Goal: Use online tool/utility: Utilize a website feature to perform a specific function

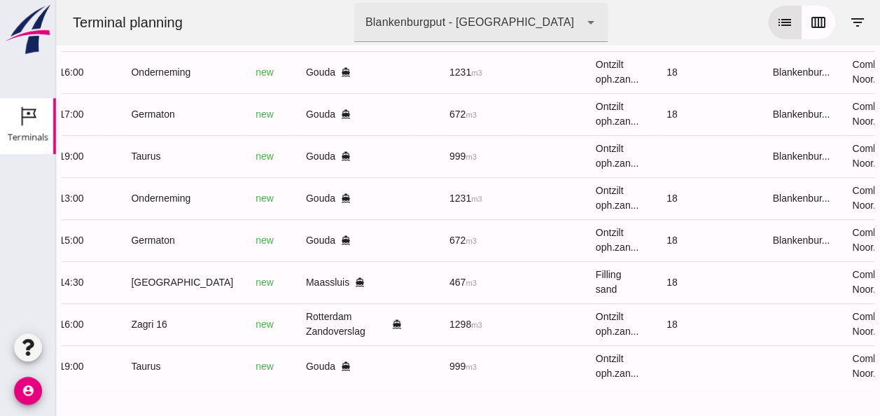
scroll to position [0, 375]
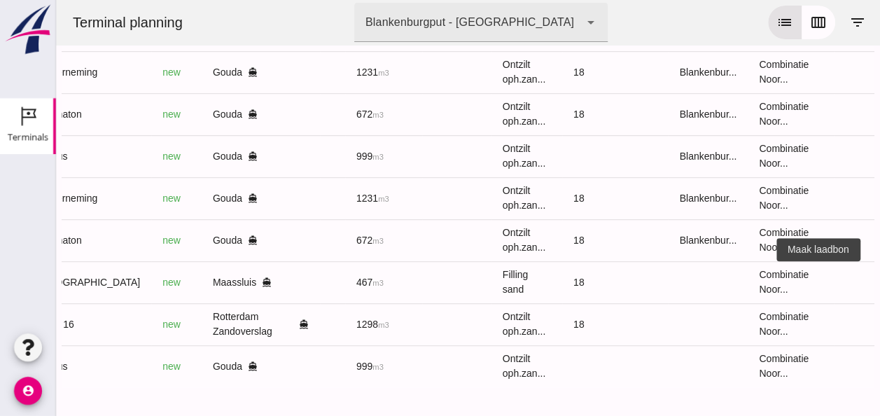
click at [879, 276] on icon "receipt_long" at bounding box center [885, 282] width 13 height 13
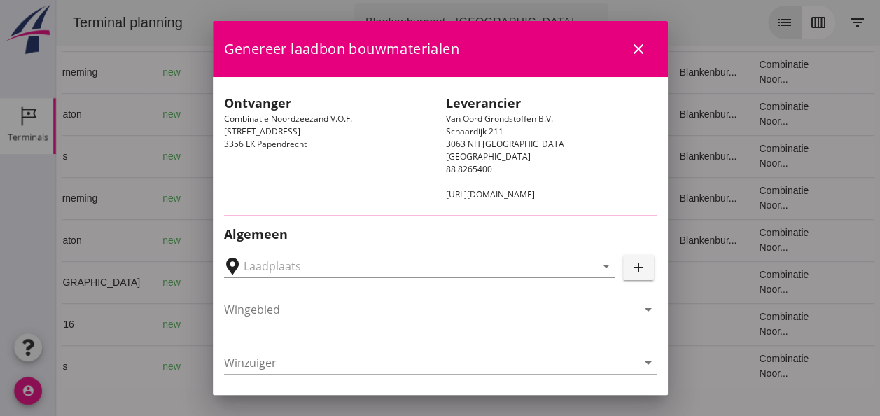
type input "[PERSON_NAME], [GEOGRAPHIC_DATA]"
type input "[GEOGRAPHIC_DATA]"
type input "Ko Hoeve"
type input "467"
type input "Ophoogzand (6120)"
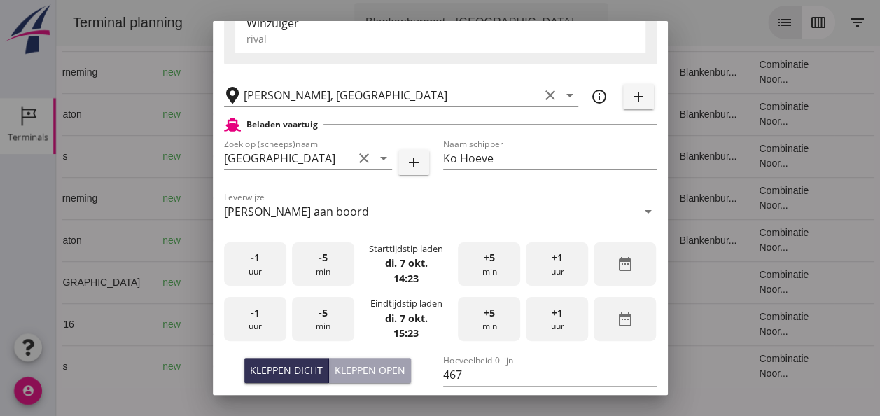
scroll to position [280, 0]
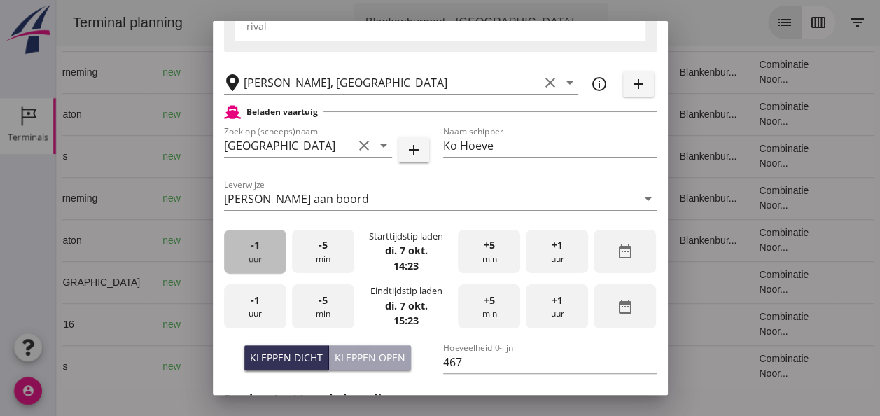
click at [255, 268] on div "-1 uur" at bounding box center [255, 252] width 62 height 44
click at [485, 258] on div "+5 min" at bounding box center [489, 252] width 62 height 44
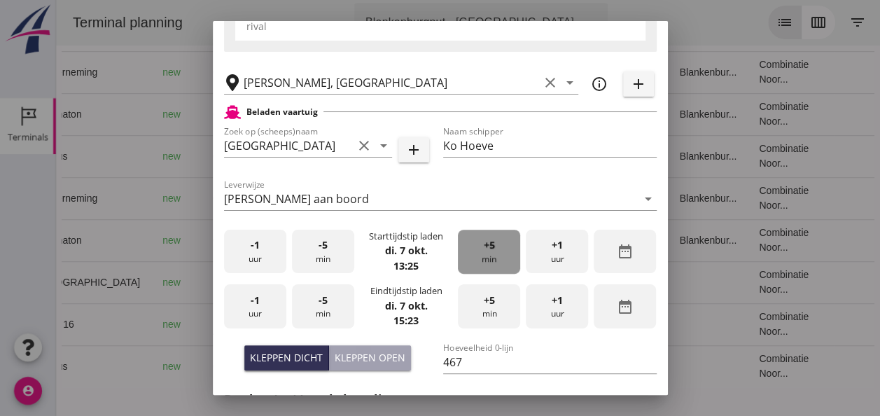
click at [485, 258] on div "+5 min" at bounding box center [489, 252] width 62 height 44
click at [257, 310] on div "-1 uur" at bounding box center [255, 306] width 62 height 44
click at [320, 311] on div "-5 min" at bounding box center [323, 306] width 62 height 44
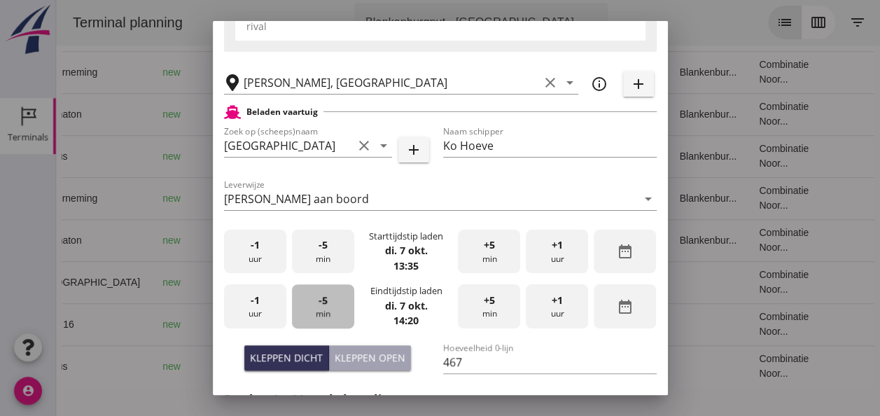
click at [320, 311] on div "-5 min" at bounding box center [323, 306] width 62 height 44
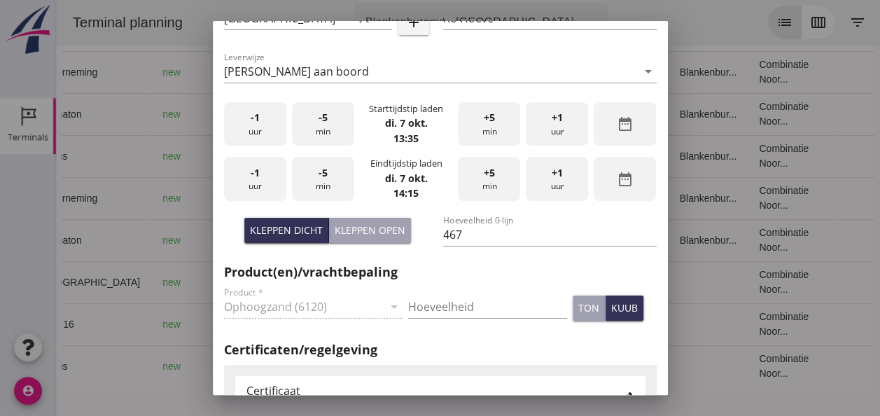
scroll to position [420, 0]
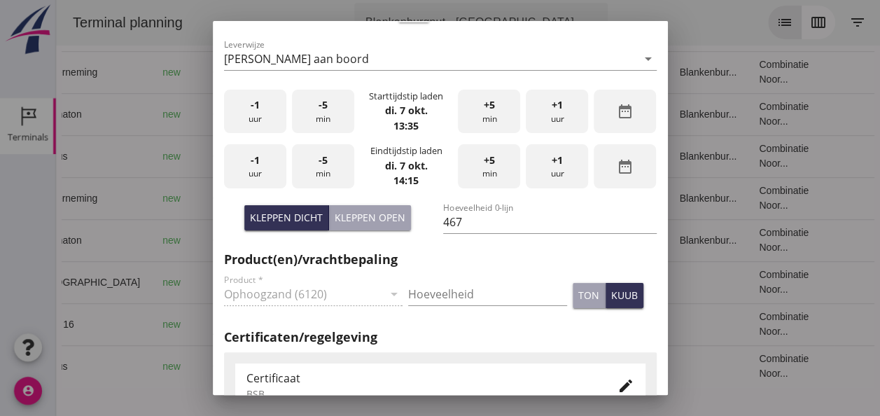
click at [301, 232] on div "Kleppen dicht Kleppen open" at bounding box center [330, 223] width 219 height 53
click at [290, 220] on div "Kleppen dicht" at bounding box center [286, 217] width 73 height 15
click at [426, 281] on div "Hoeveelheid" at bounding box center [487, 296] width 159 height 45
click at [427, 298] on input "Hoeveelheid" at bounding box center [487, 294] width 159 height 22
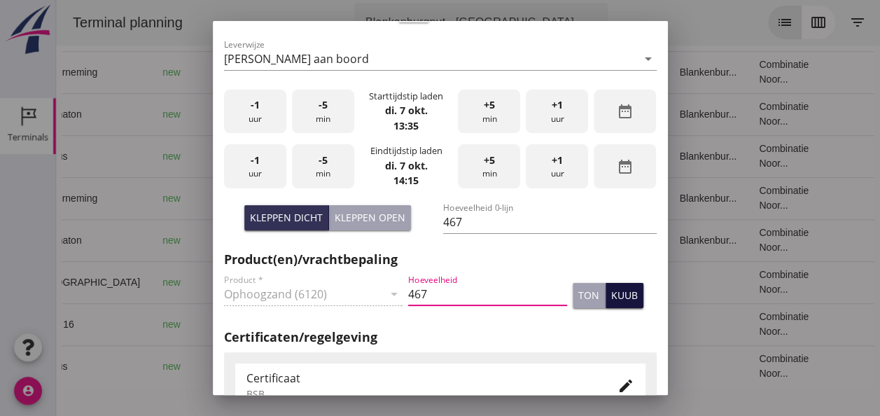
type input "467"
click at [615, 293] on div "kuub" at bounding box center [624, 295] width 27 height 15
click at [618, 381] on icon "edit" at bounding box center [626, 385] width 17 height 17
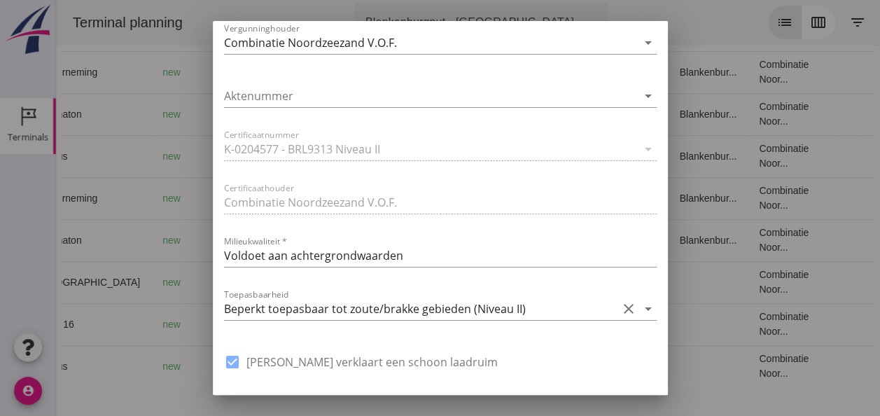
scroll to position [980, 0]
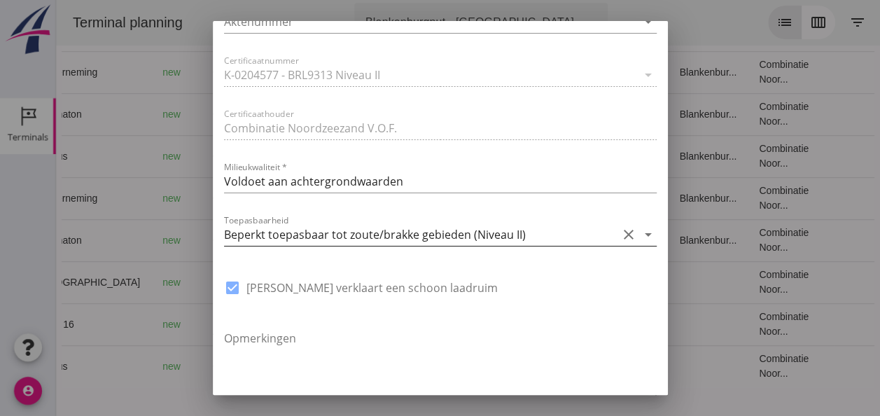
click at [640, 232] on icon "arrow_drop_down" at bounding box center [648, 234] width 17 height 17
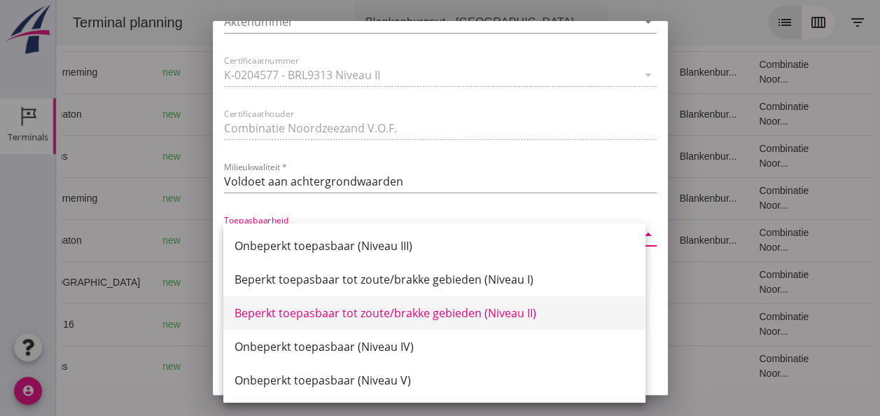
click at [515, 319] on div "Beperkt toepasbaar tot zoute/brakke gebieden (Niveau II)" at bounding box center [435, 313] width 400 height 17
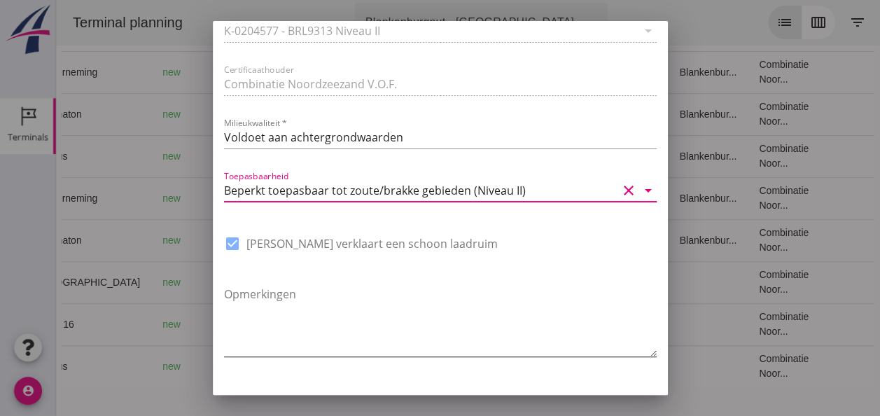
scroll to position [1061, 0]
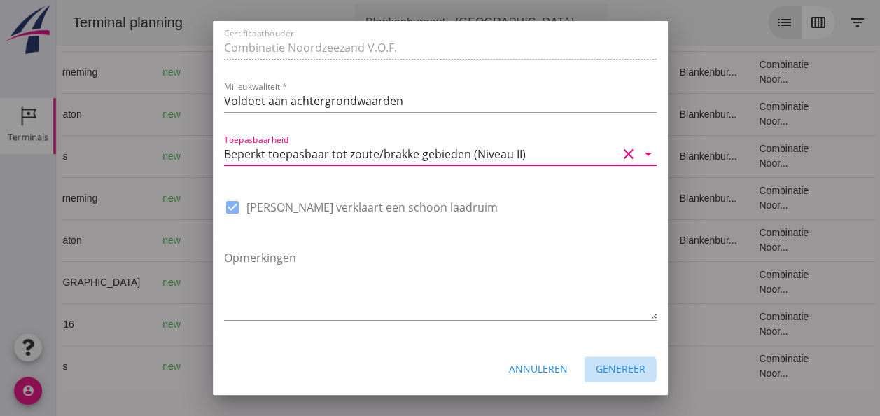
click at [608, 370] on div "Genereer" at bounding box center [621, 368] width 50 height 15
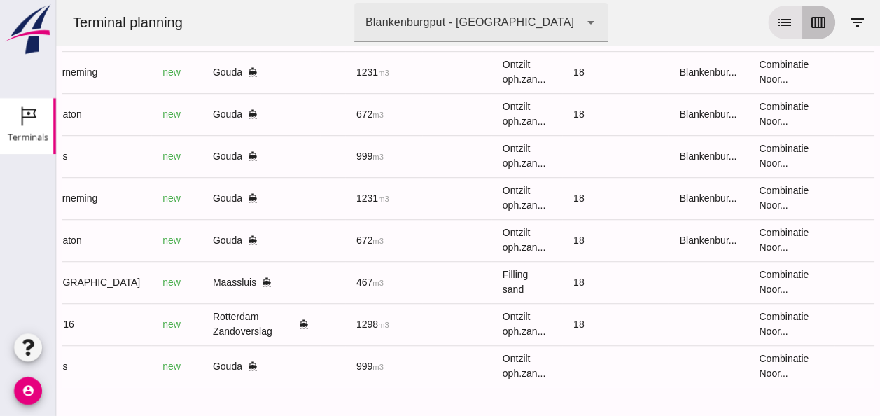
click at [810, 22] on icon "calendar_view_week" at bounding box center [818, 22] width 17 height 17
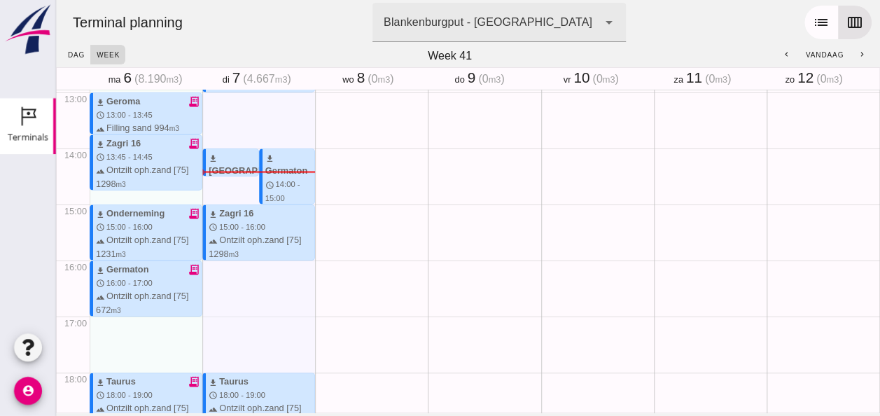
scroll to position [644, 0]
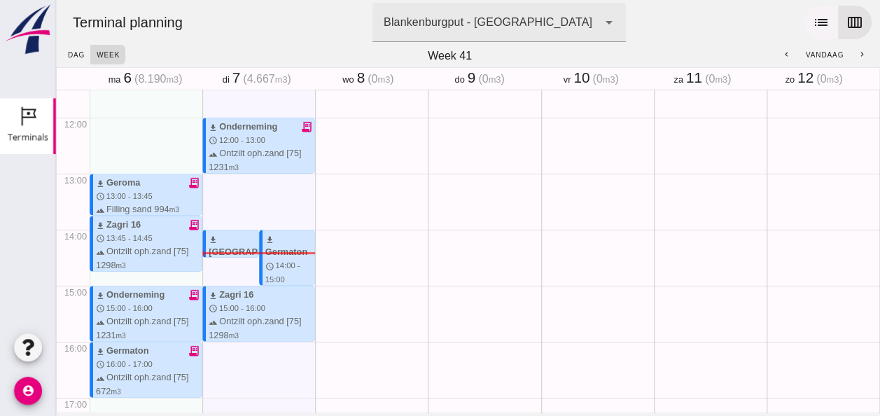
click at [813, 21] on icon "list" at bounding box center [821, 22] width 17 height 17
